Goal: Information Seeking & Learning: Learn about a topic

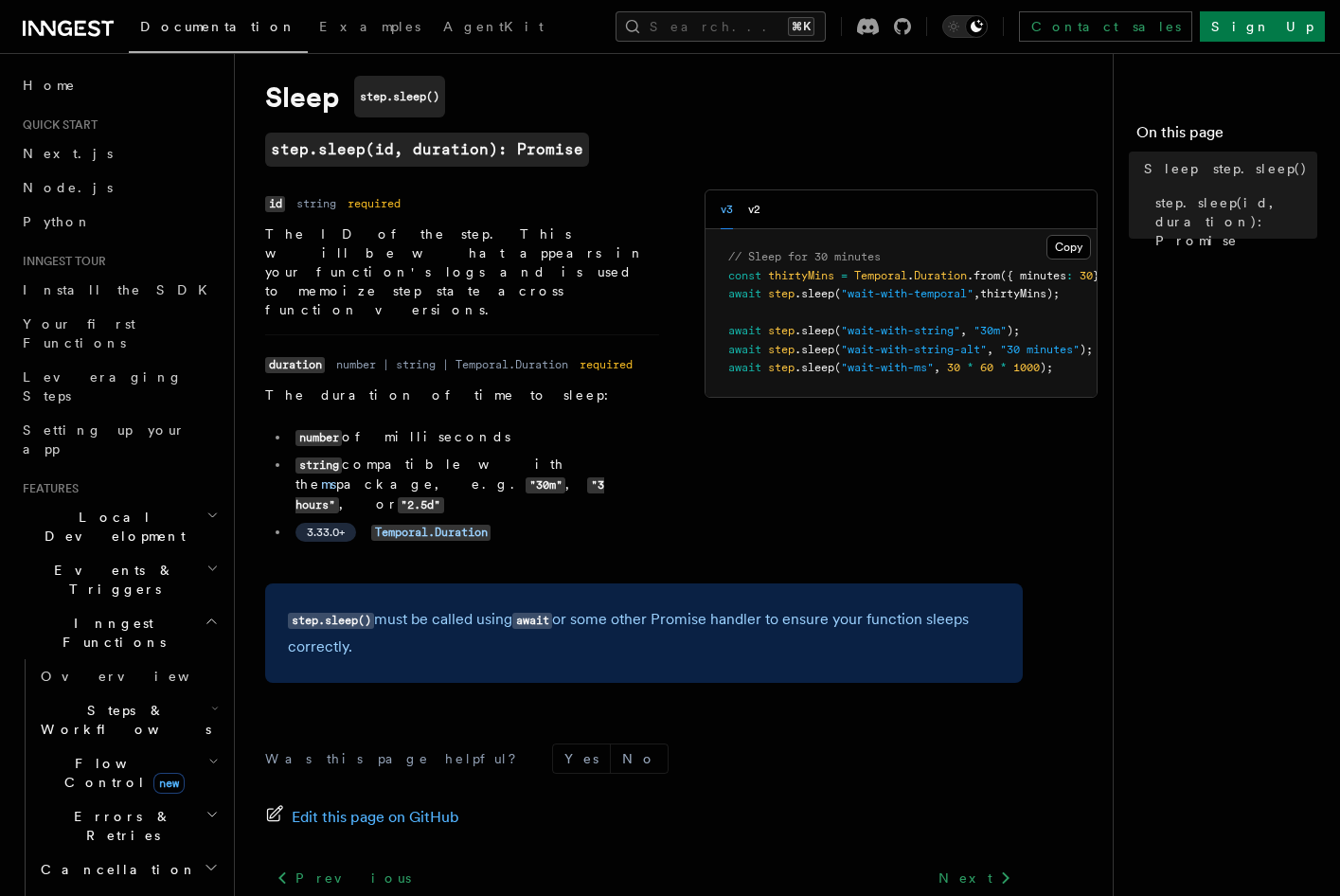
scroll to position [136, 0]
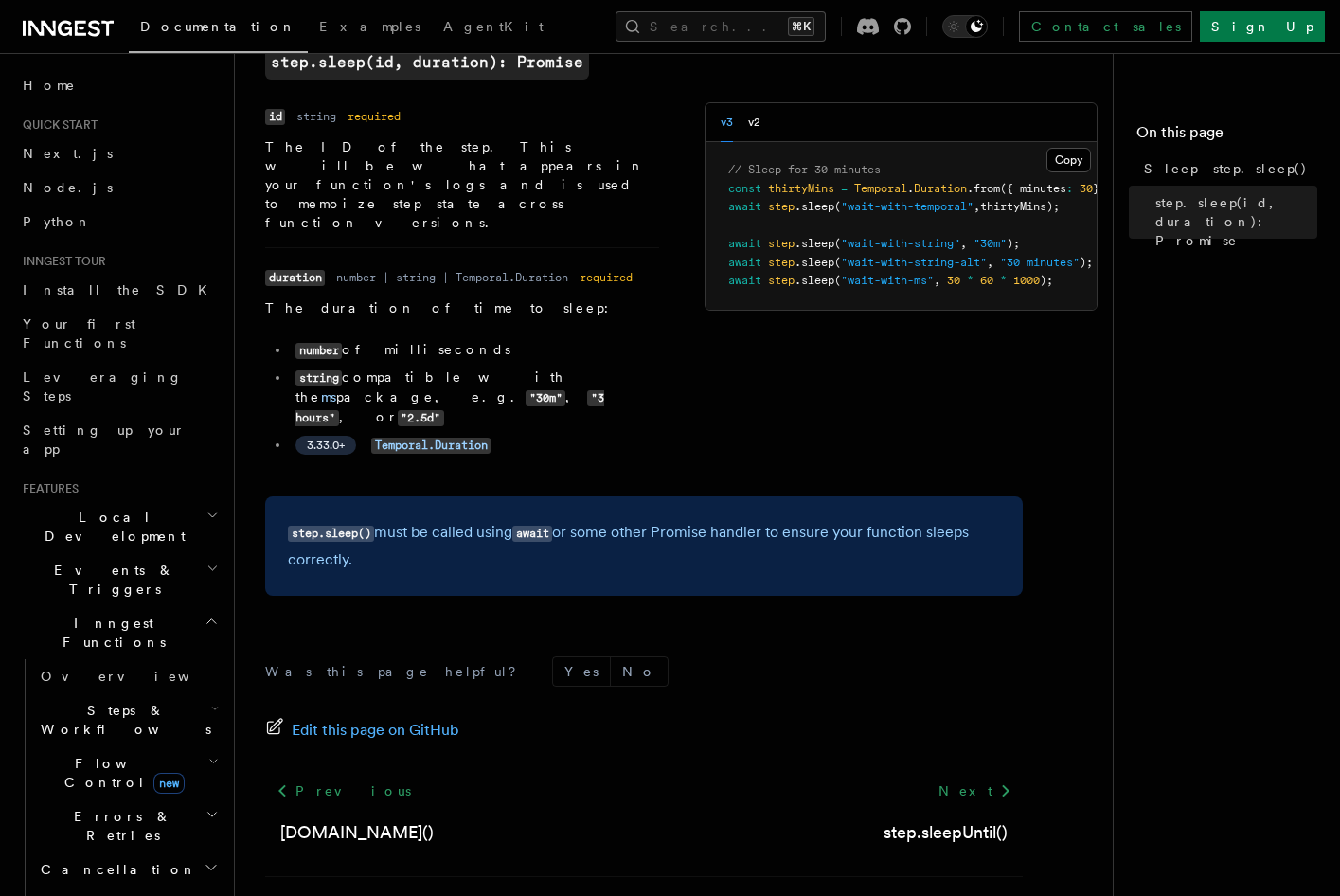
drag, startPoint x: 441, startPoint y: 465, endPoint x: 518, endPoint y: 461, distance: 77.1
click at [518, 519] on p "step.sleep() must be called using await or some other Promise handler to ensure…" at bounding box center [644, 545] width 712 height 54
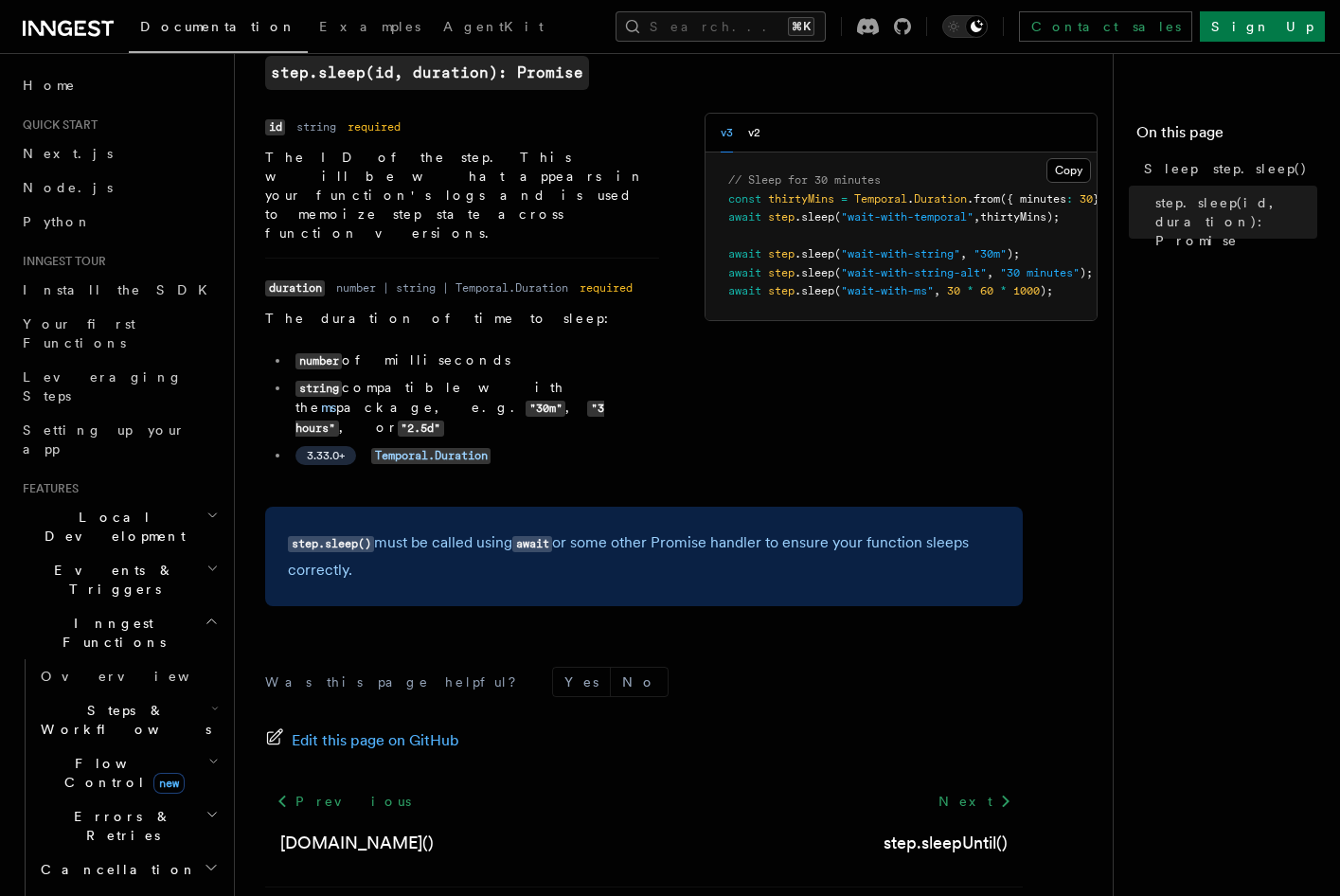
scroll to position [105, 0]
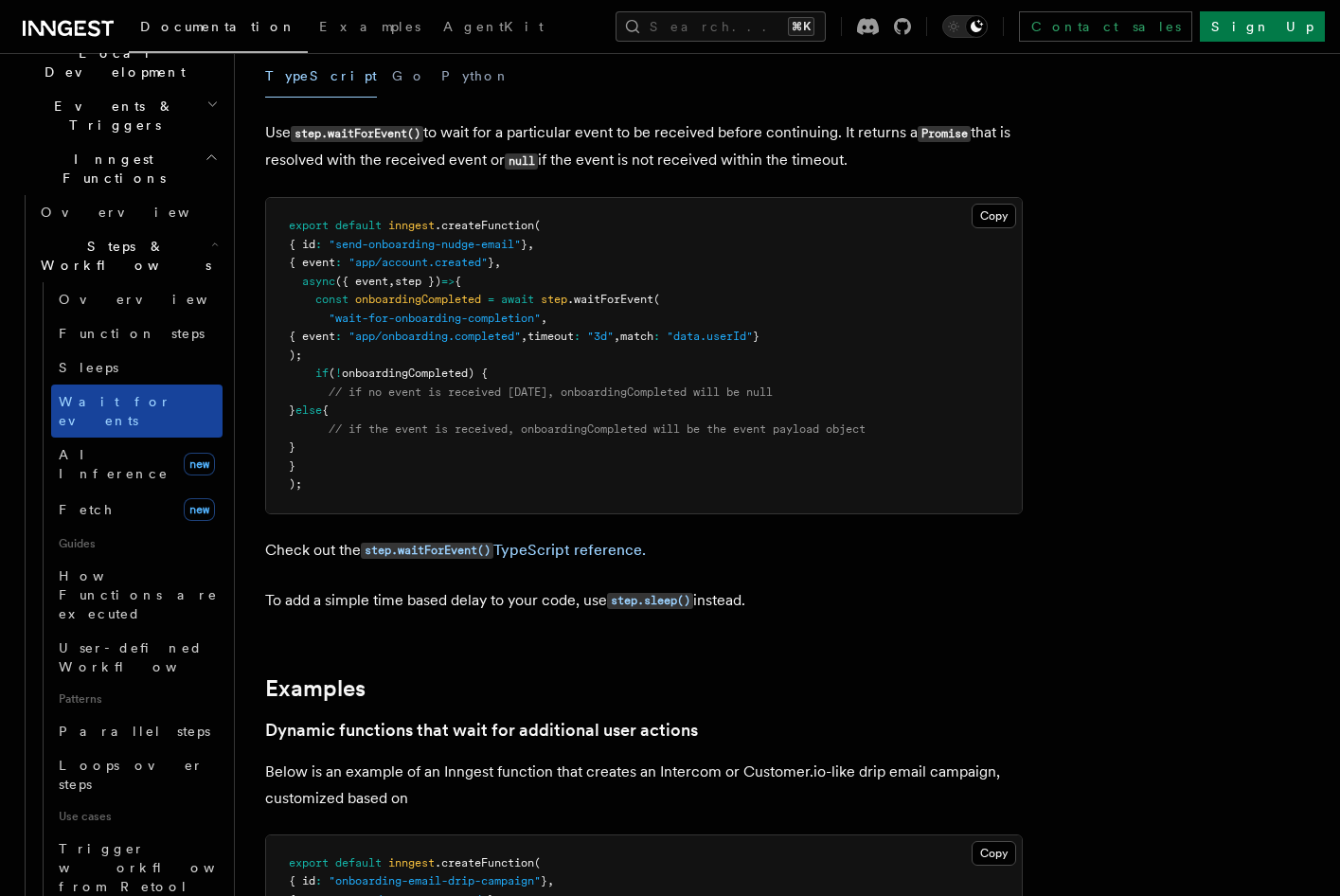
scroll to position [601, 0]
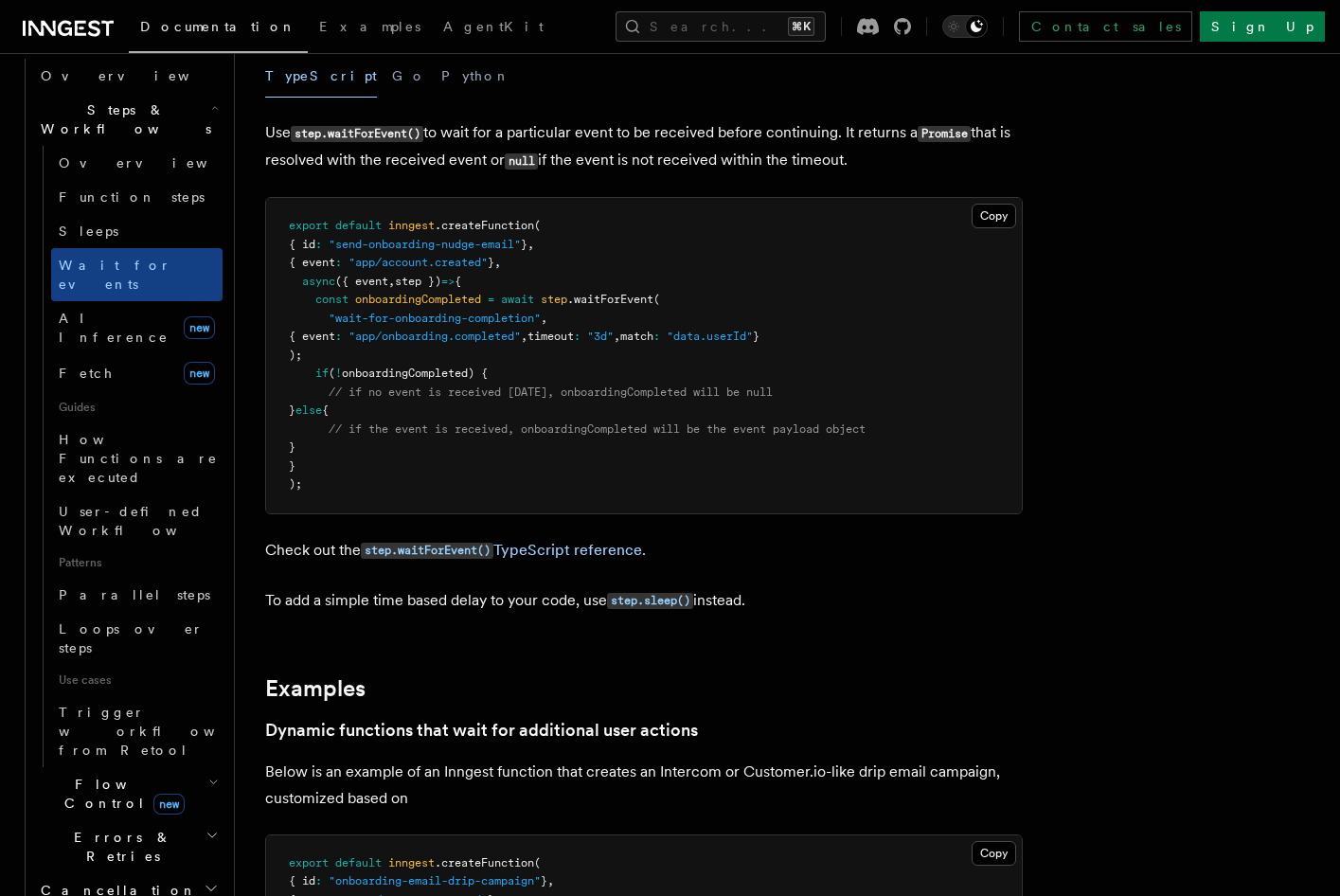
click at [109, 880] on span "Cancellation" at bounding box center [115, 889] width 164 height 19
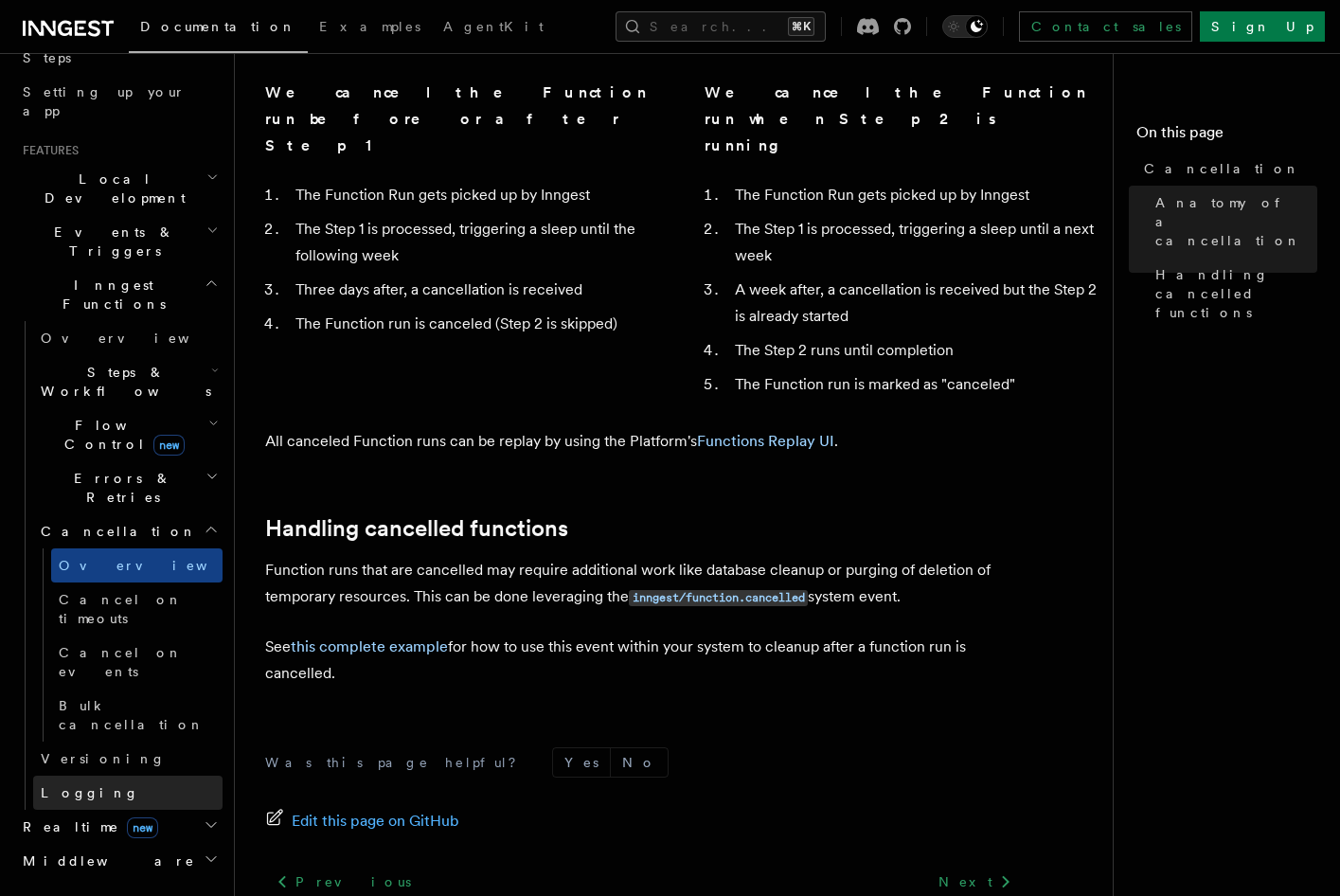
scroll to position [336, 0]
click at [147, 217] on h2 "Events & Triggers" at bounding box center [119, 243] width 207 height 53
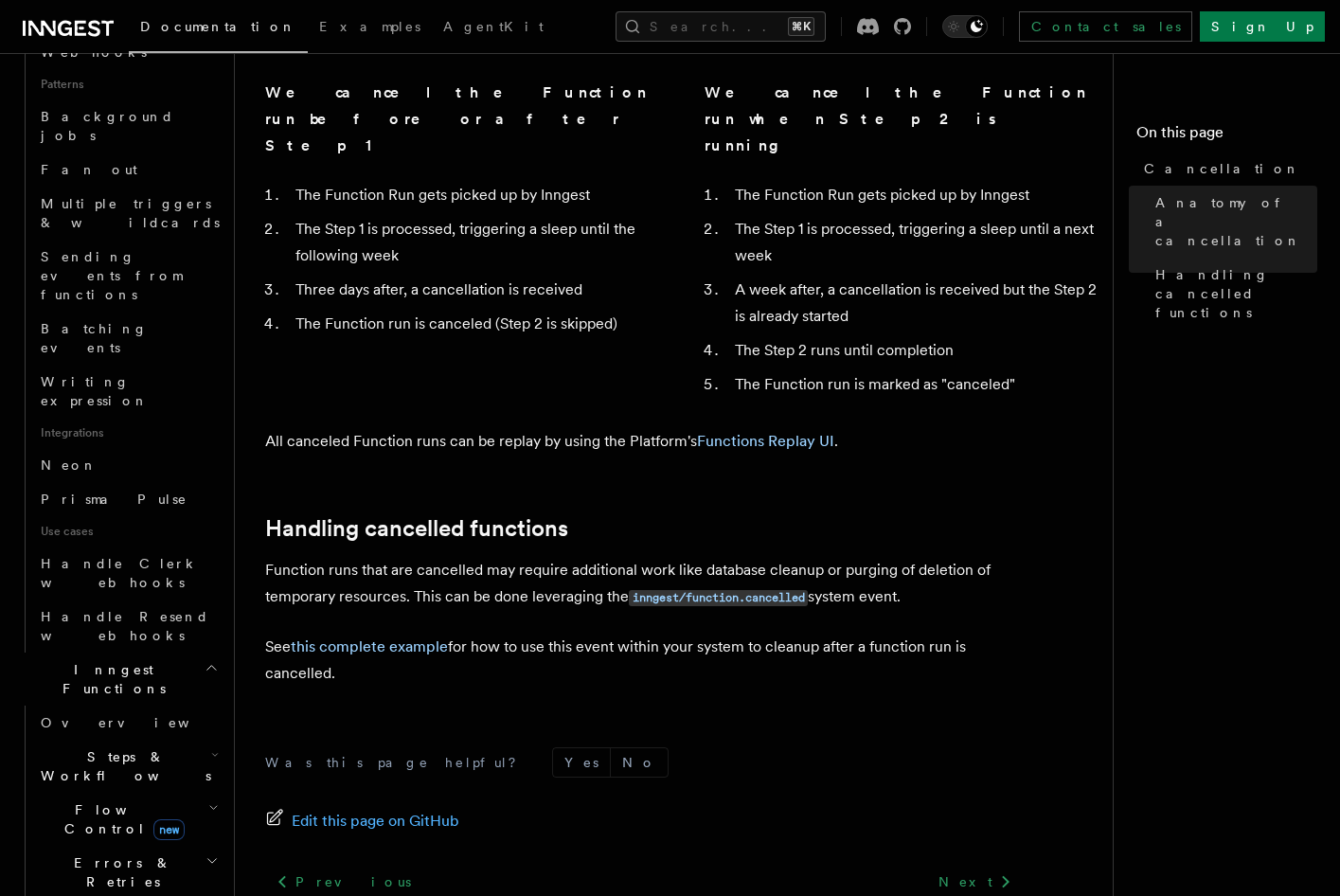
scroll to position [1118, 0]
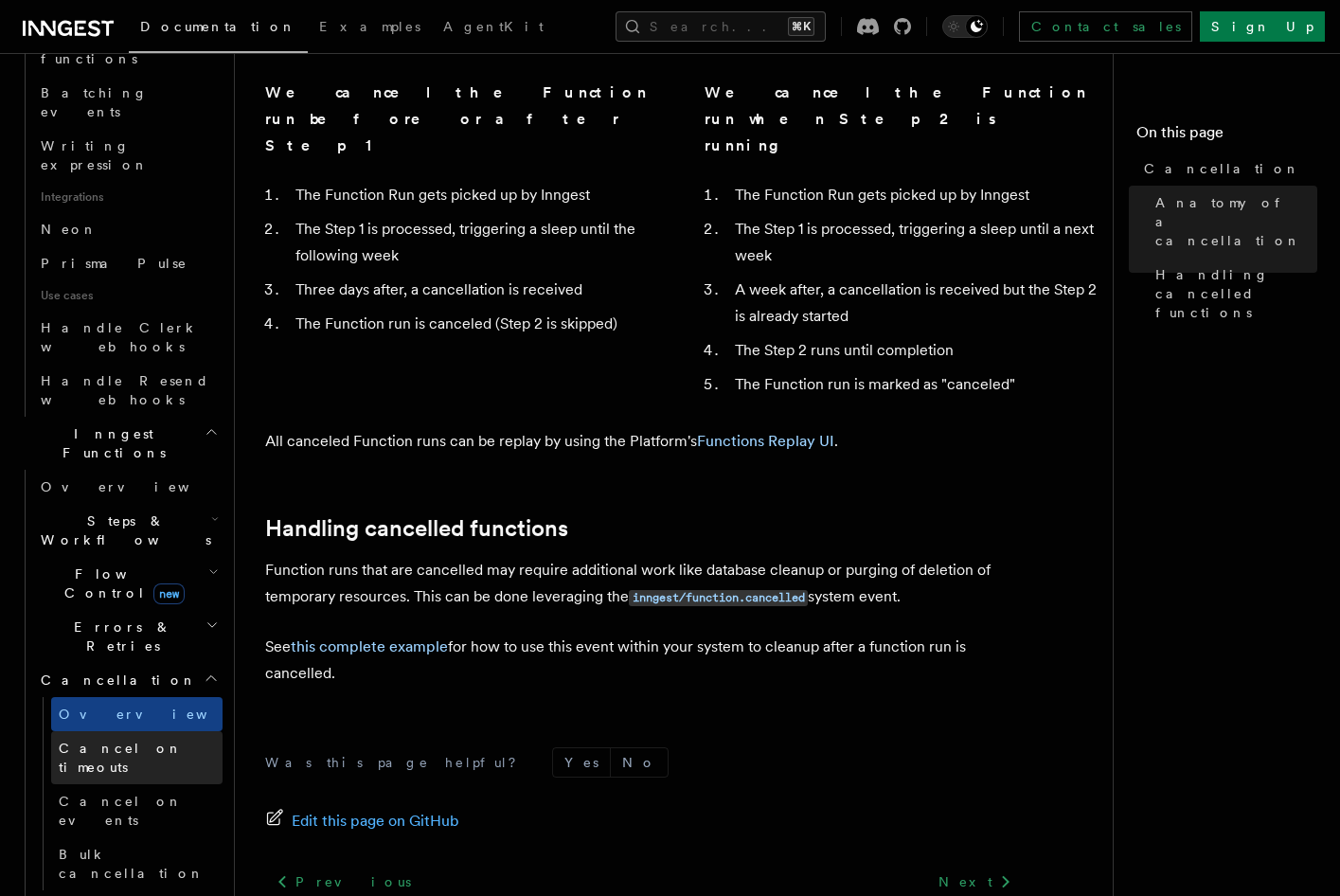
click at [147, 741] on span "Cancel on timeouts" at bounding box center [120, 758] width 124 height 34
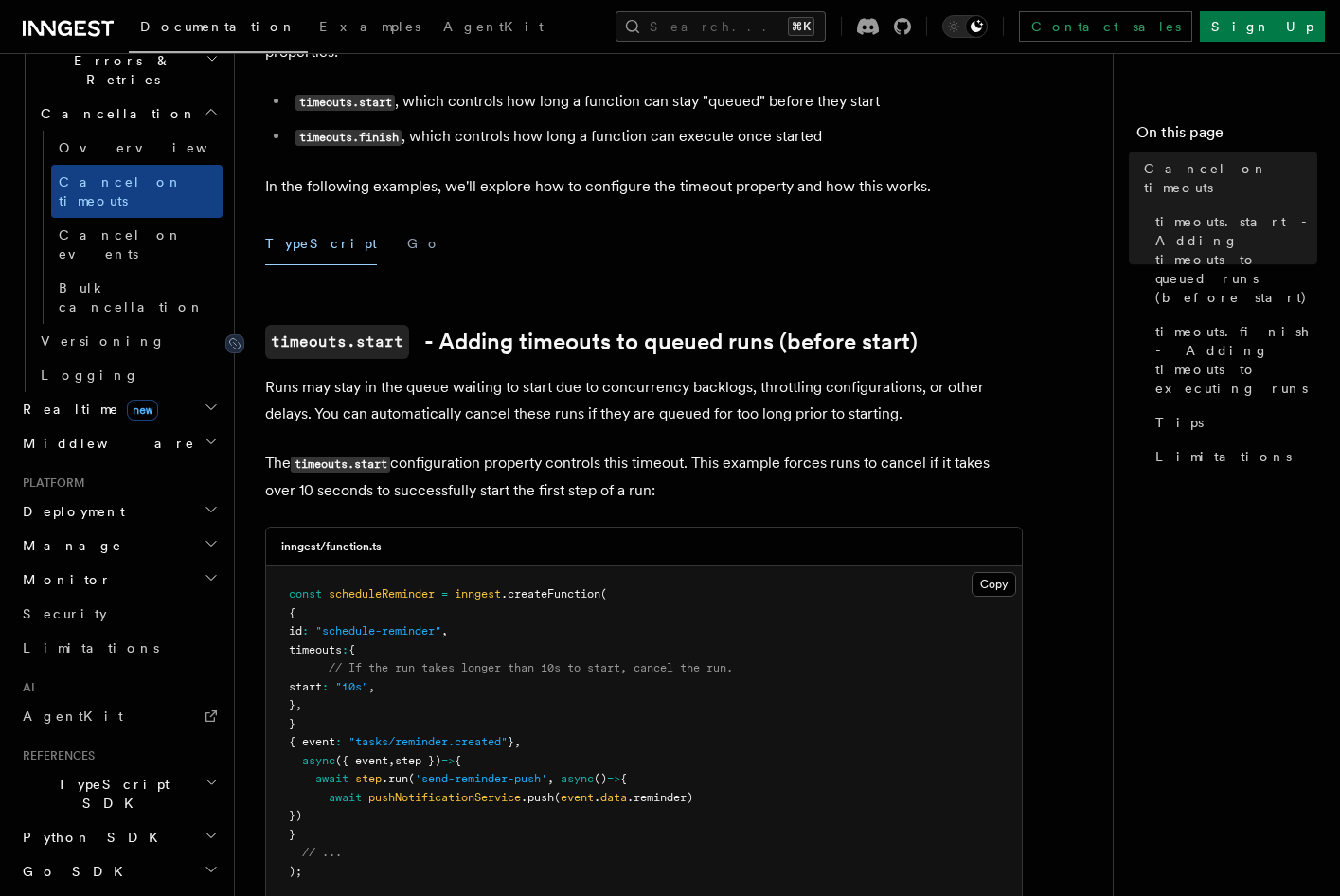
scroll to position [286, 0]
